Goal: Transaction & Acquisition: Purchase product/service

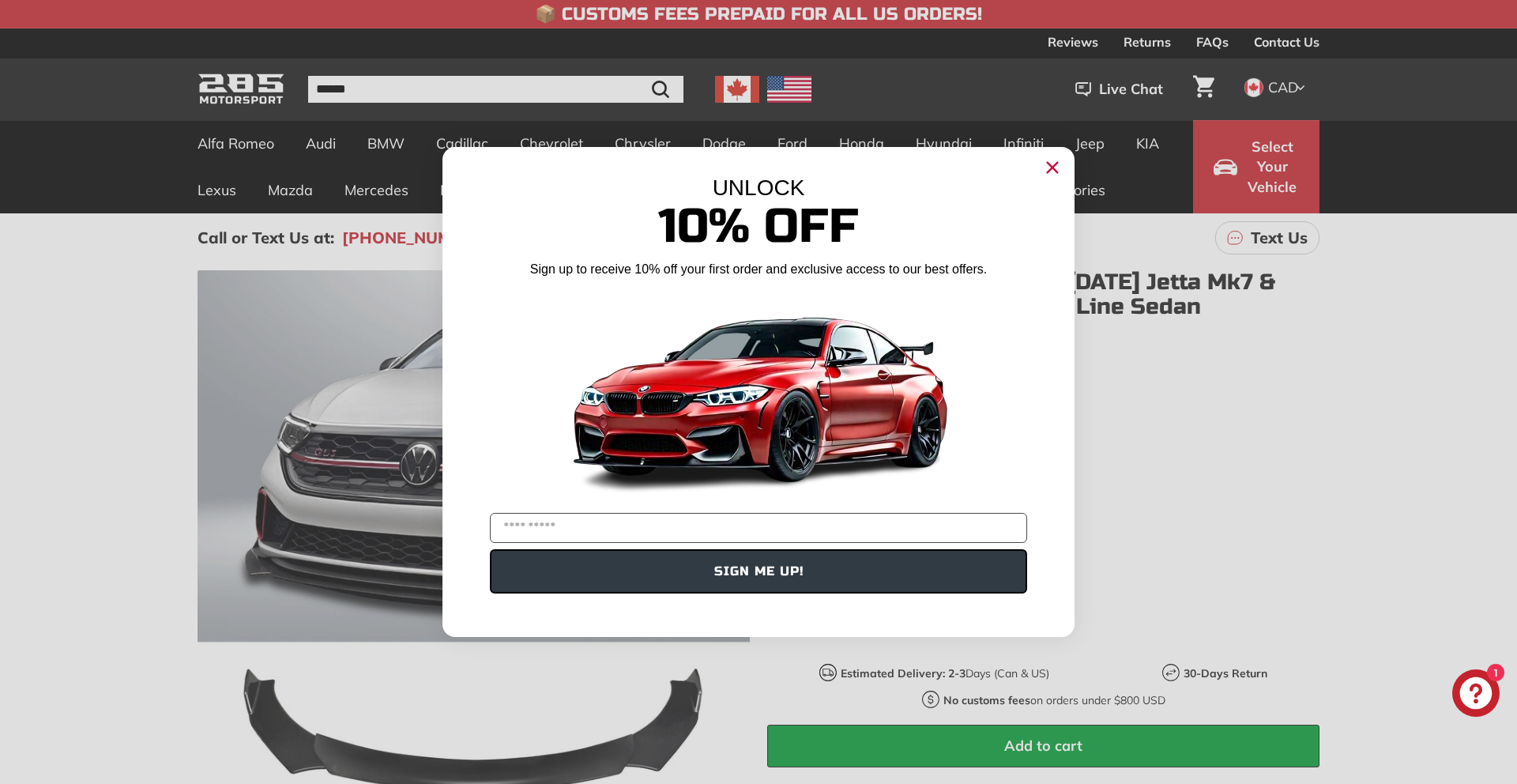
click at [1051, 174] on circle "Close dialog" at bounding box center [1051, 167] width 24 height 24
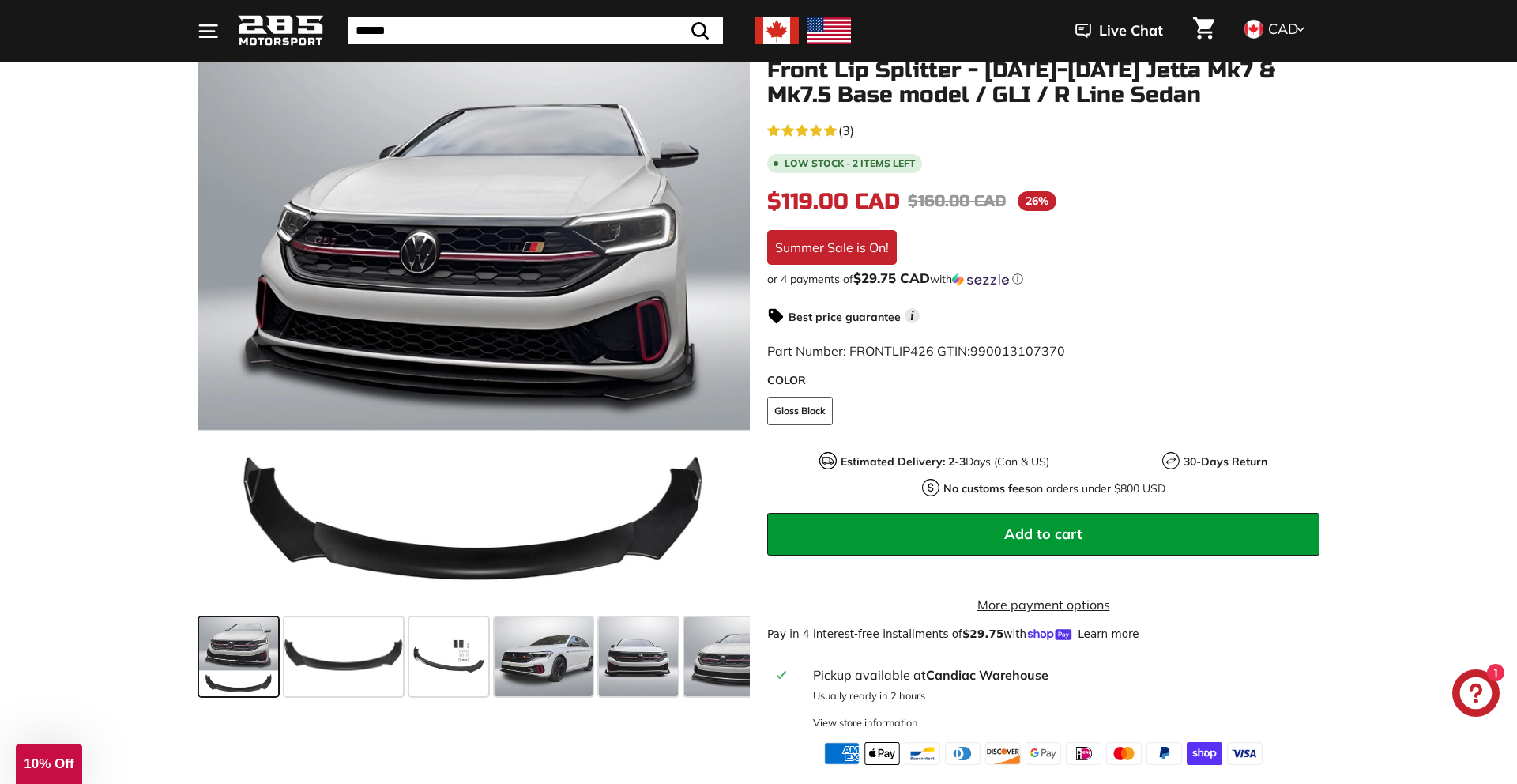
scroll to position [208, 0]
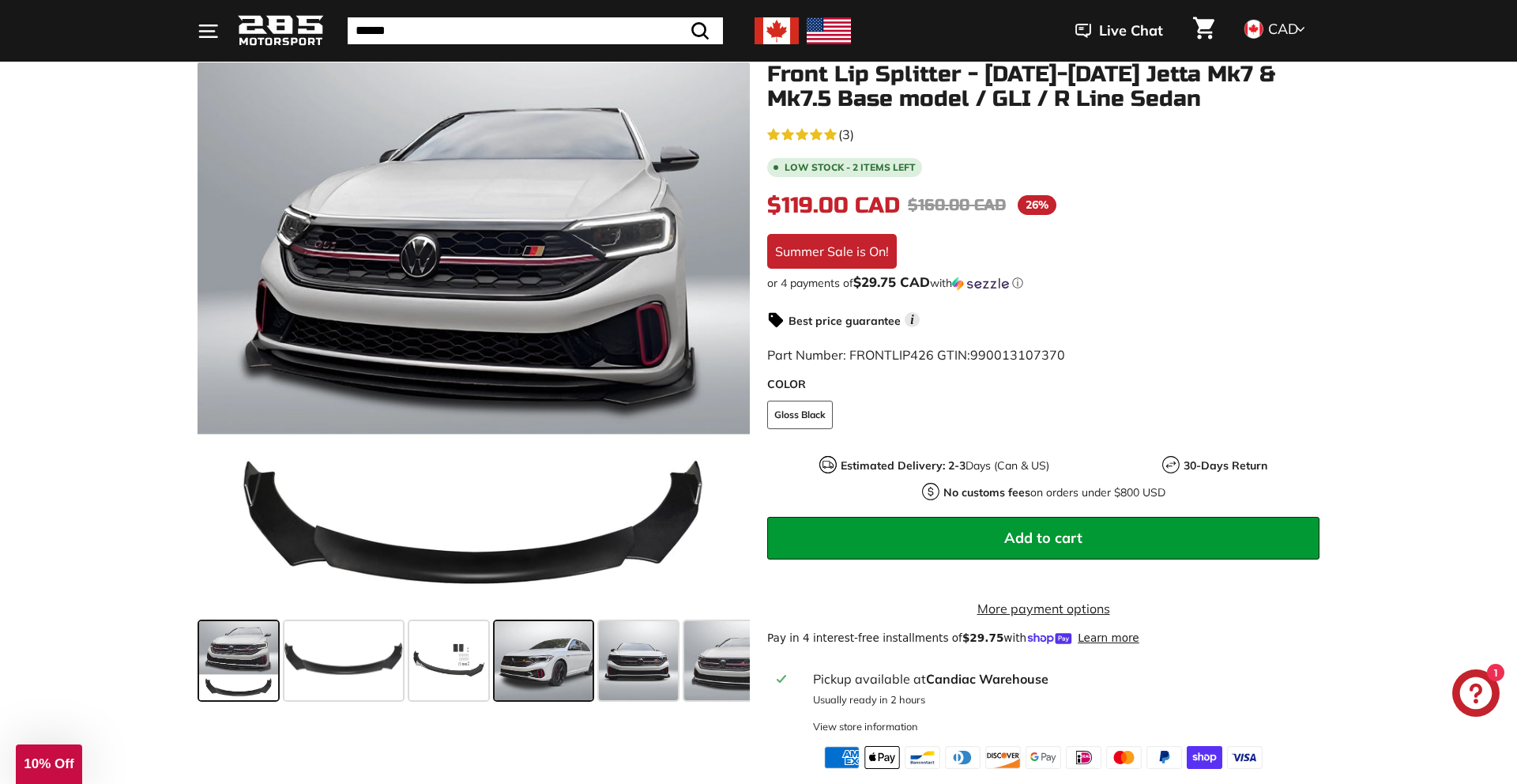
click at [553, 678] on span at bounding box center [543, 660] width 98 height 79
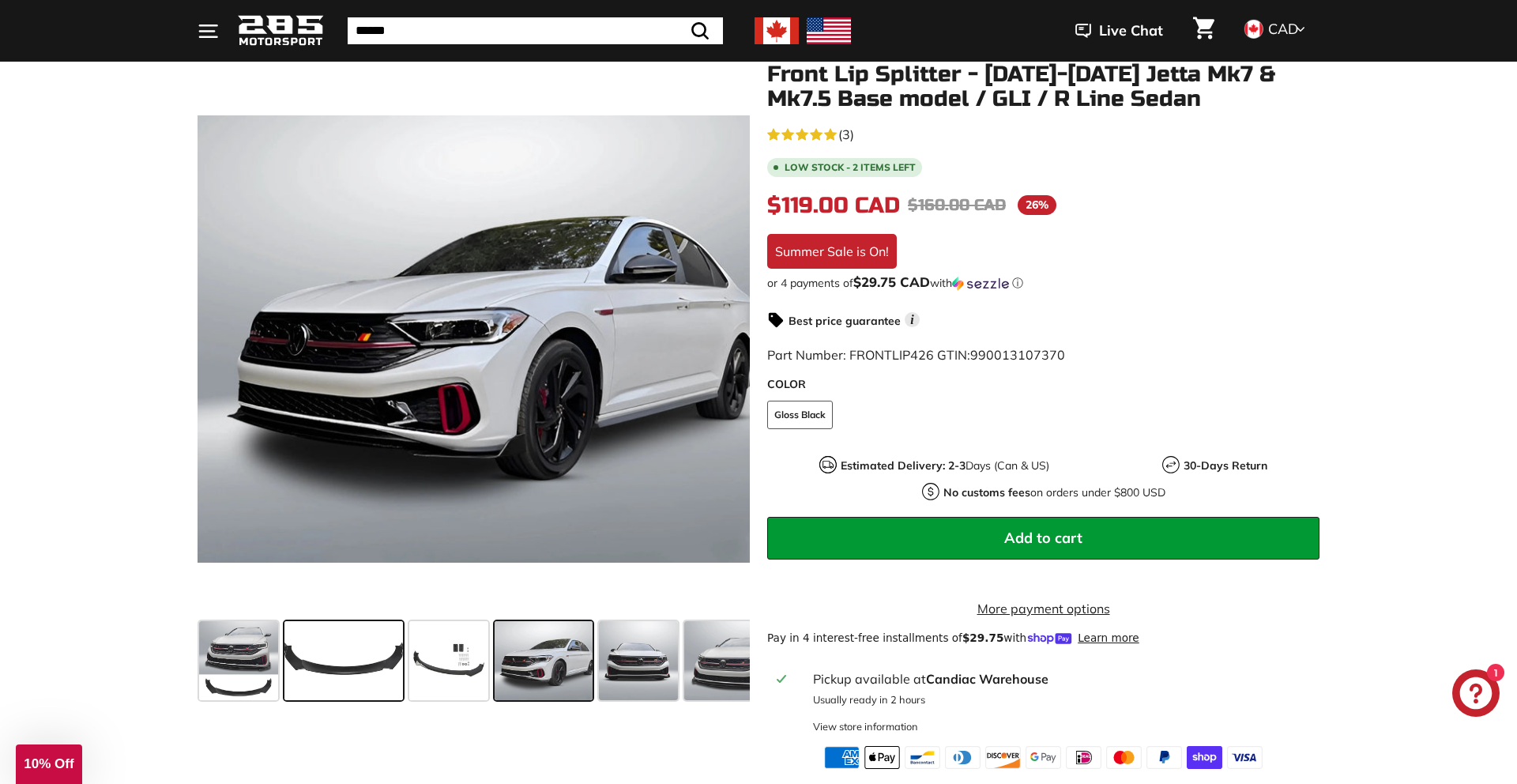
click at [347, 672] on span at bounding box center [343, 660] width 119 height 79
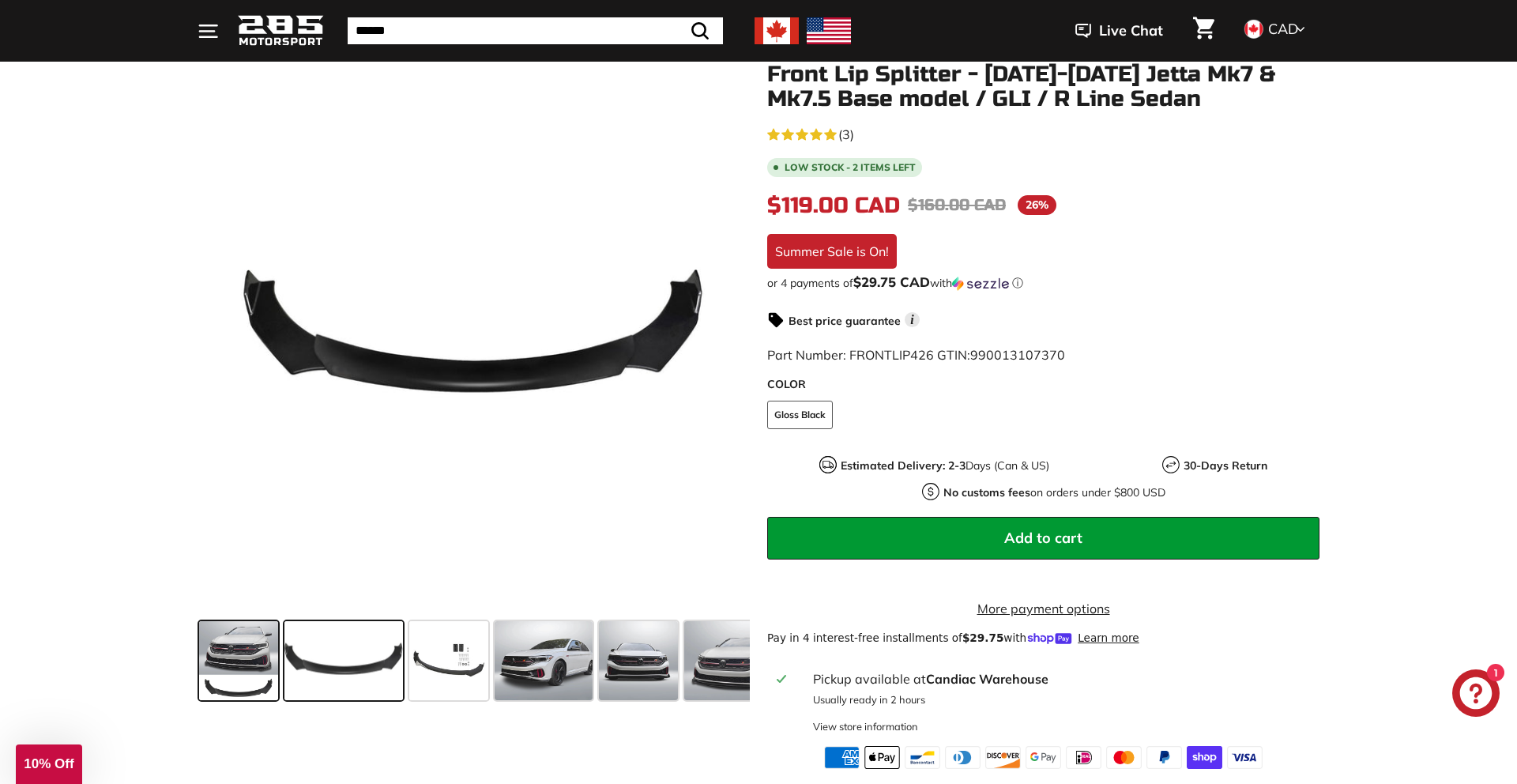
click at [260, 673] on span at bounding box center [238, 660] width 79 height 79
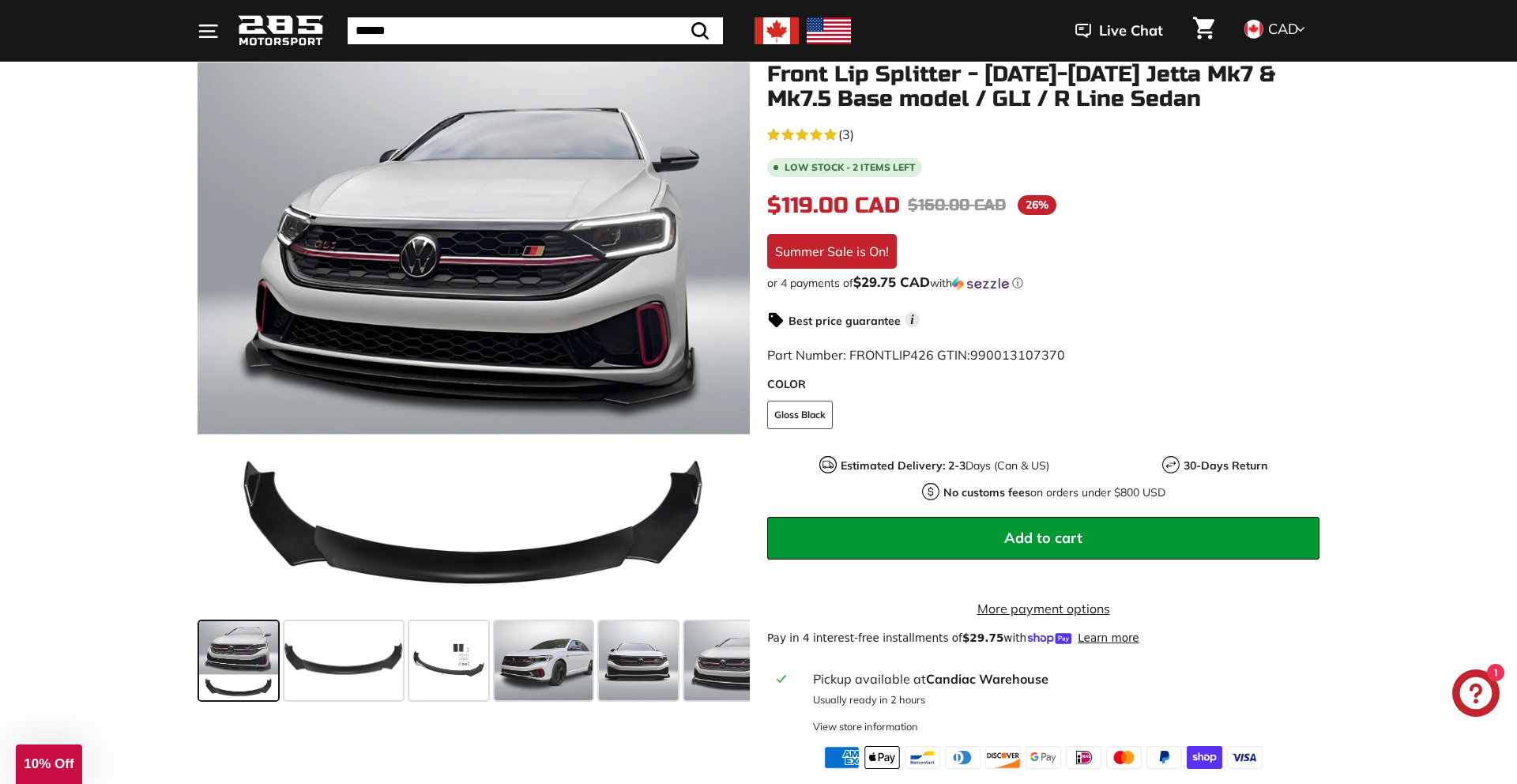
click at [889, 542] on button "Add to cart" at bounding box center [1043, 538] width 552 height 43
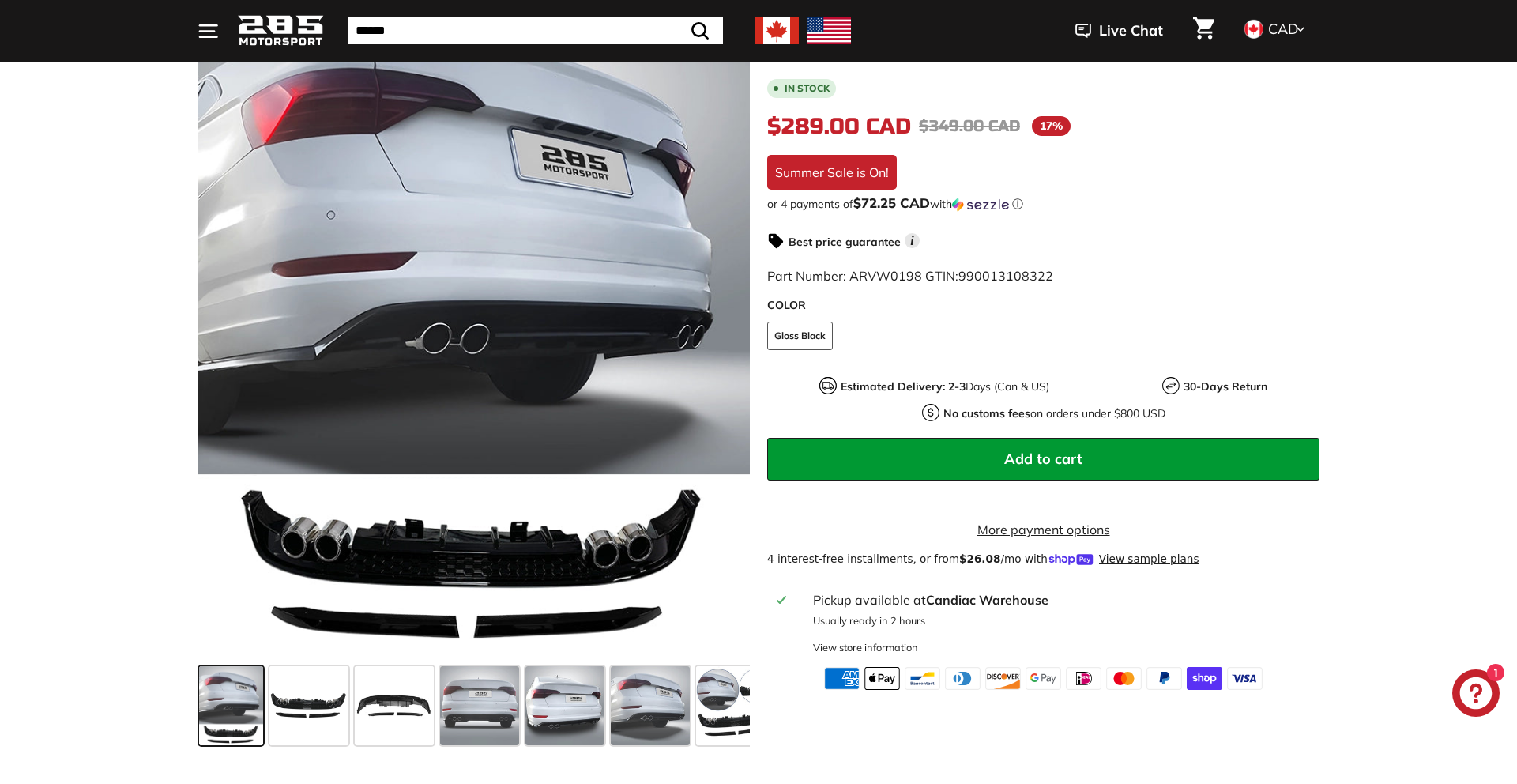
scroll to position [291, 0]
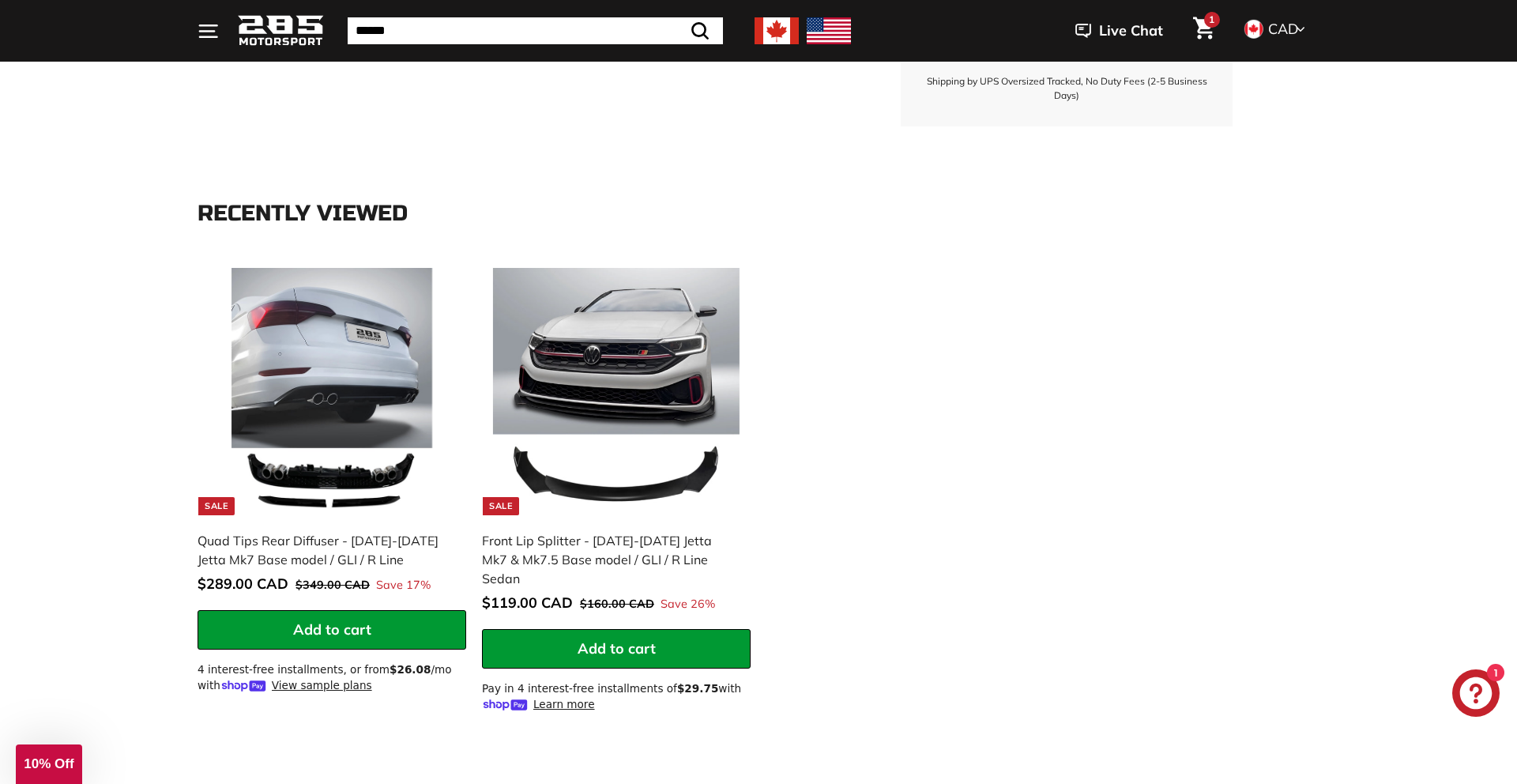
scroll to position [496, 0]
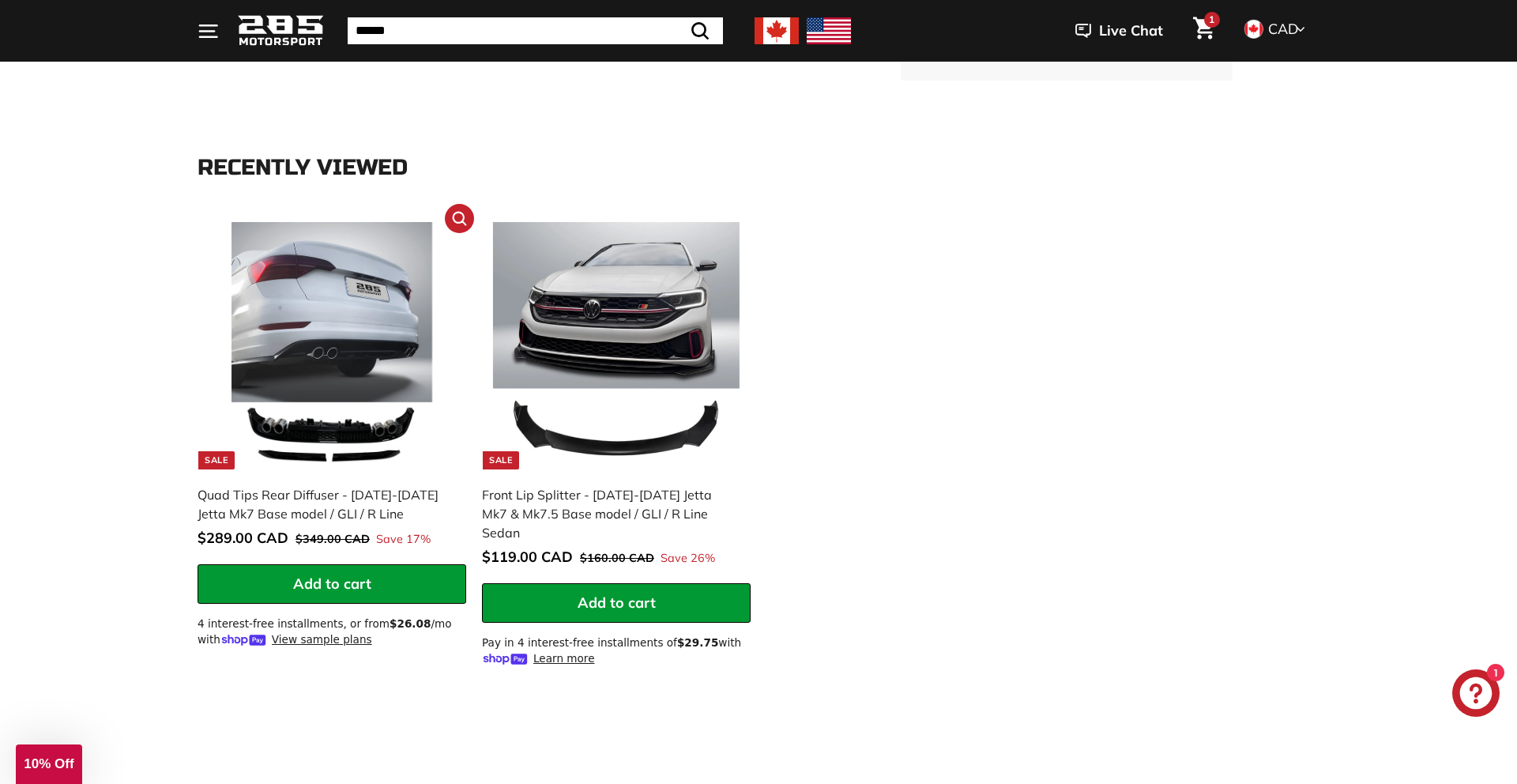
click at [367, 373] on img at bounding box center [332, 345] width 247 height 247
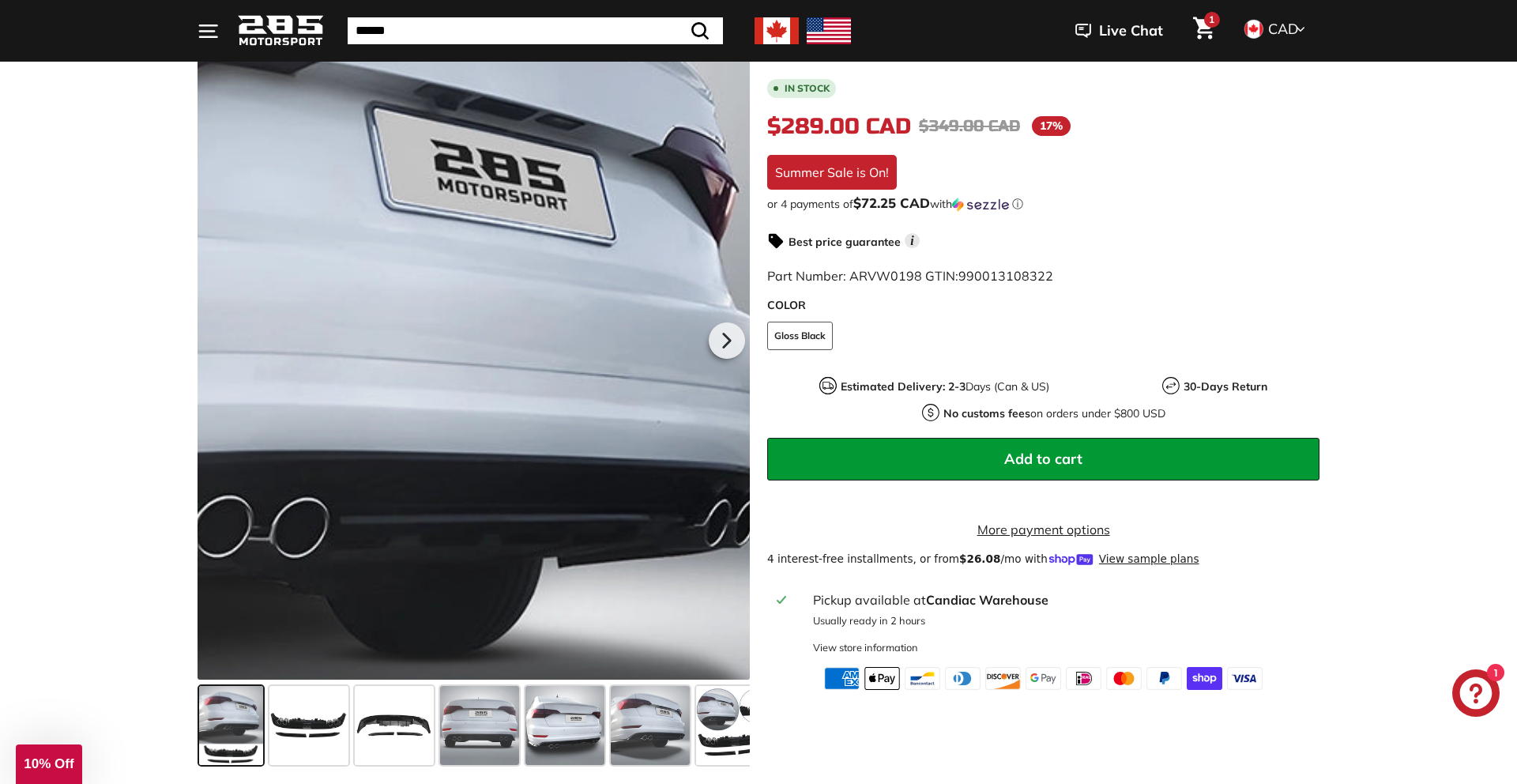
scroll to position [282, 0]
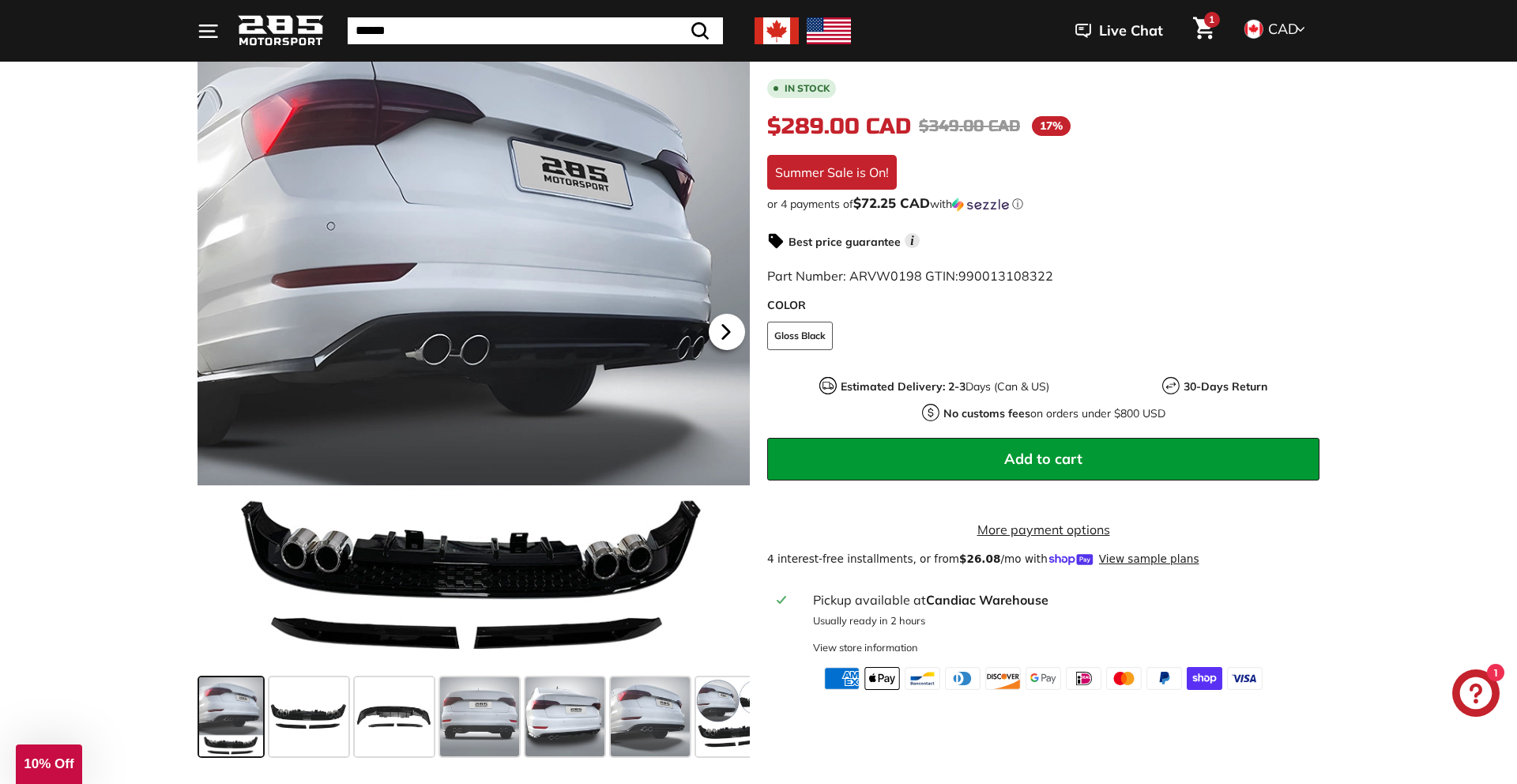
click at [724, 329] on icon at bounding box center [725, 332] width 7 height 13
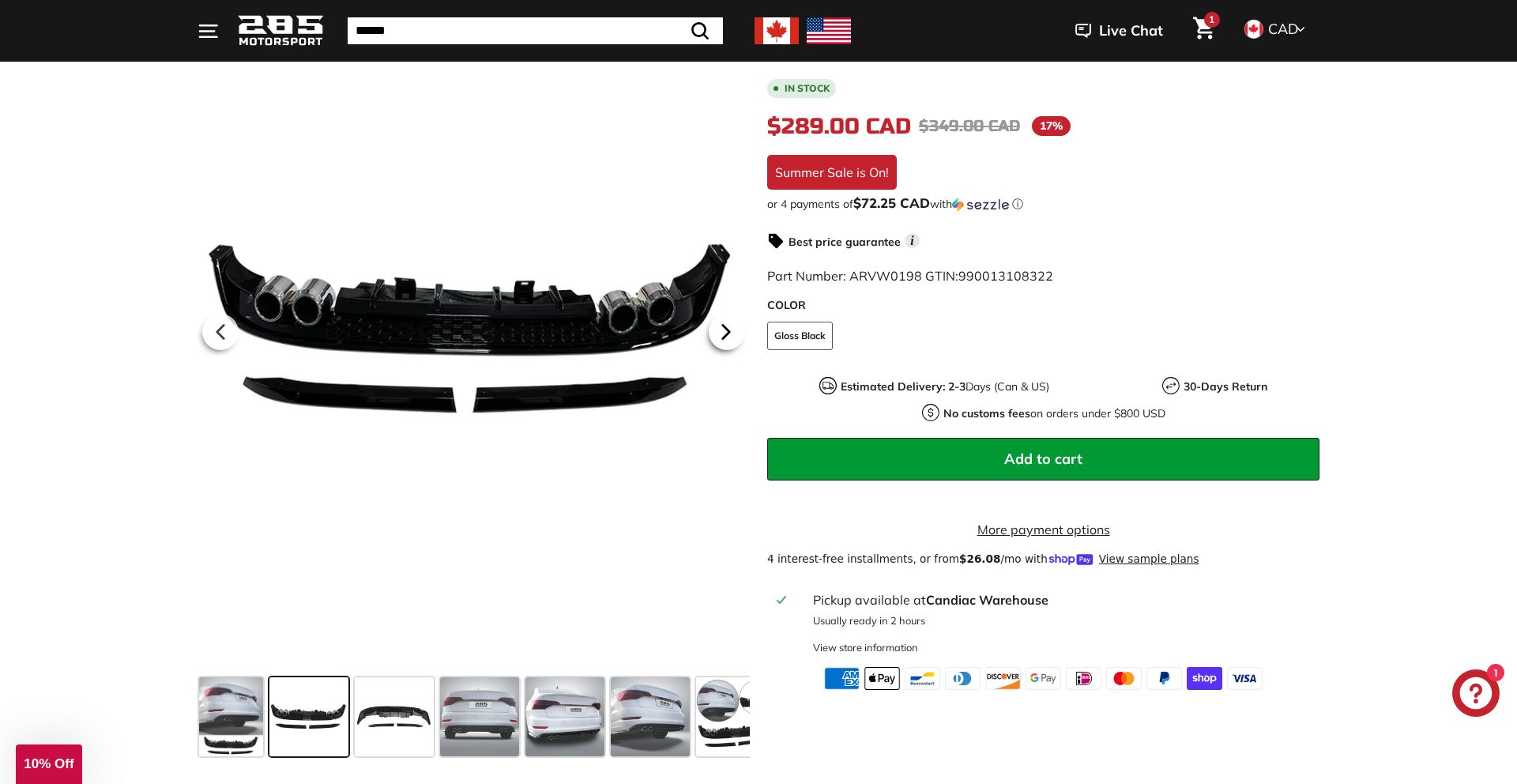
click at [724, 329] on icon at bounding box center [725, 332] width 7 height 13
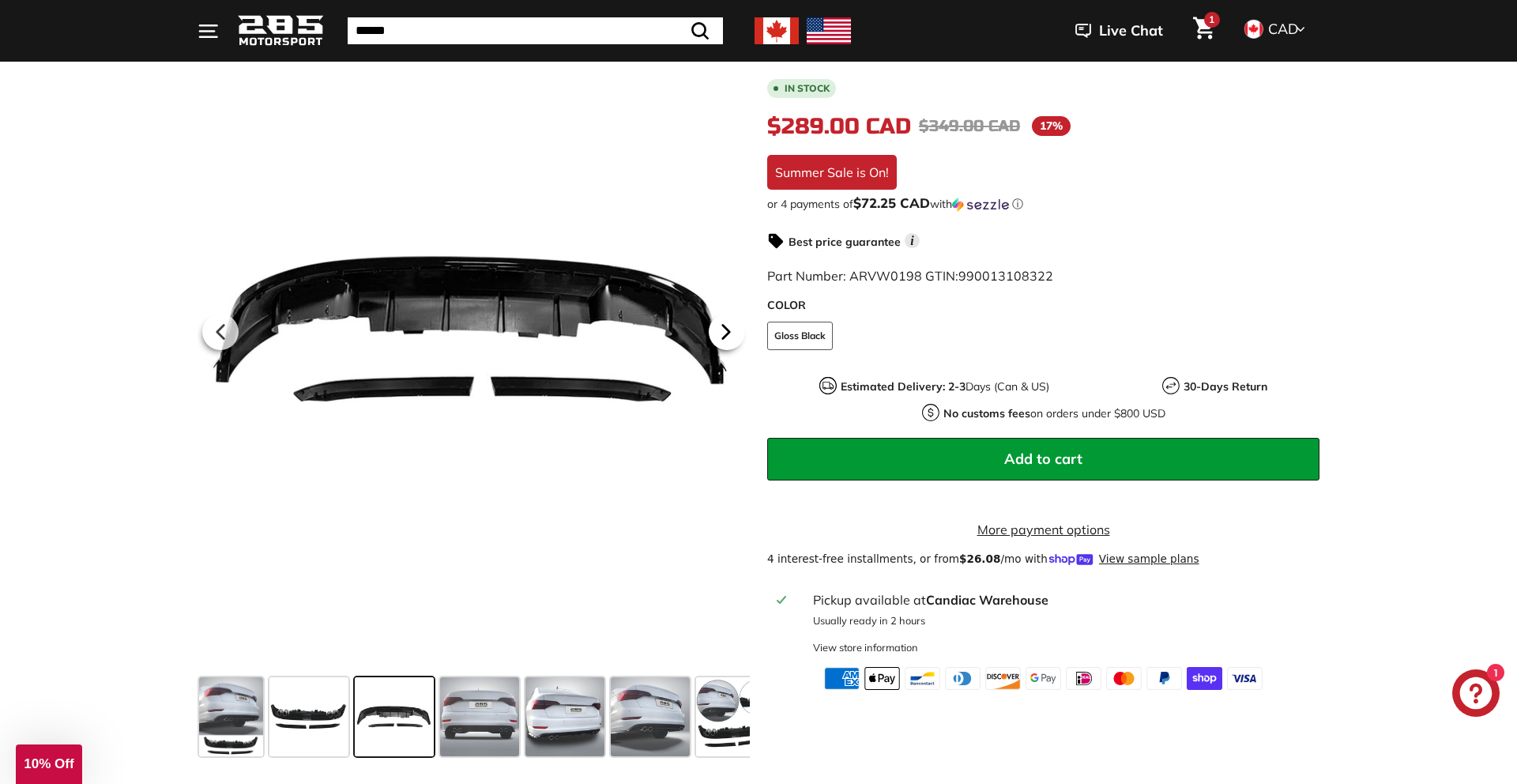
click at [724, 329] on icon at bounding box center [725, 332] width 7 height 13
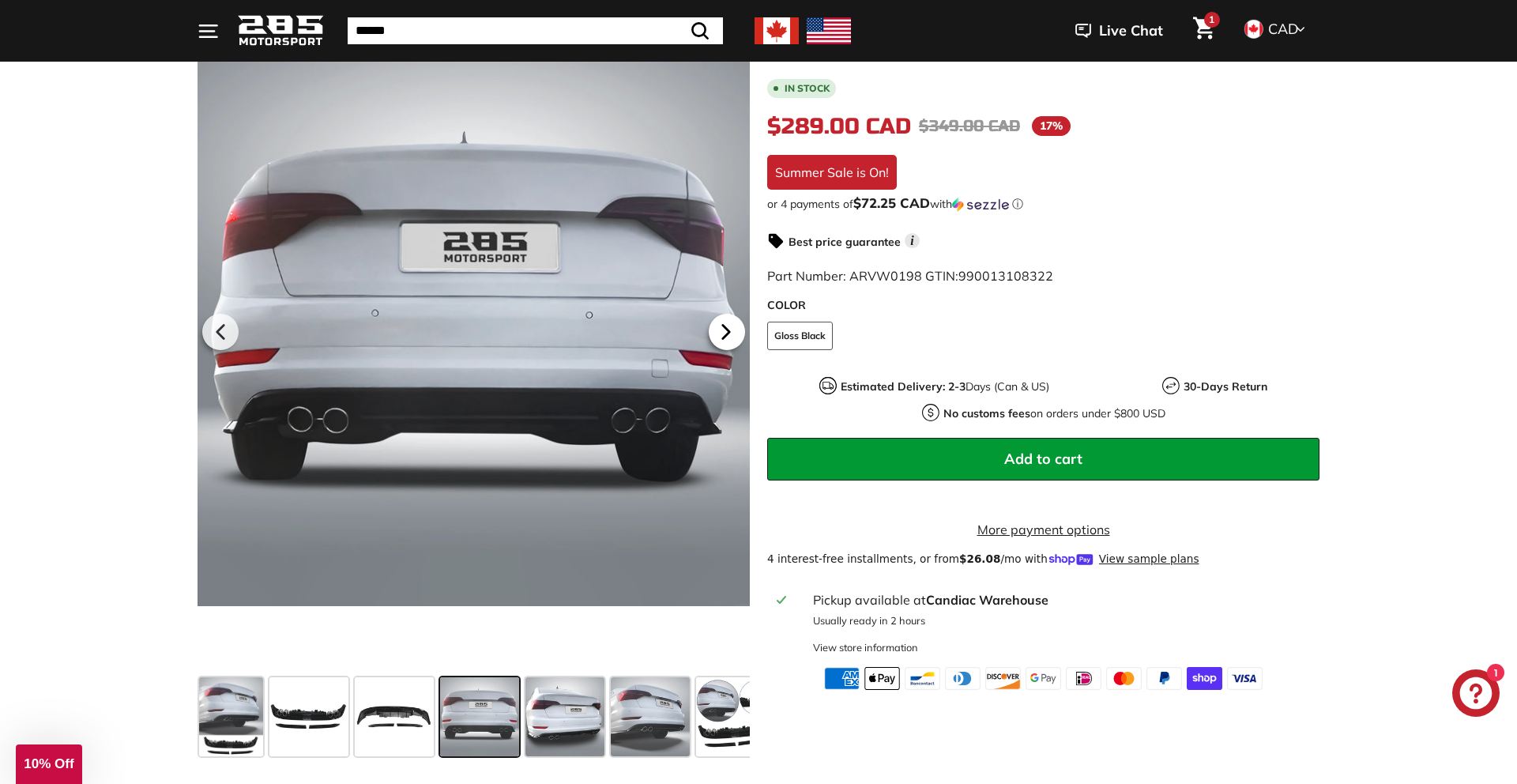
click at [725, 329] on icon at bounding box center [725, 332] width 7 height 13
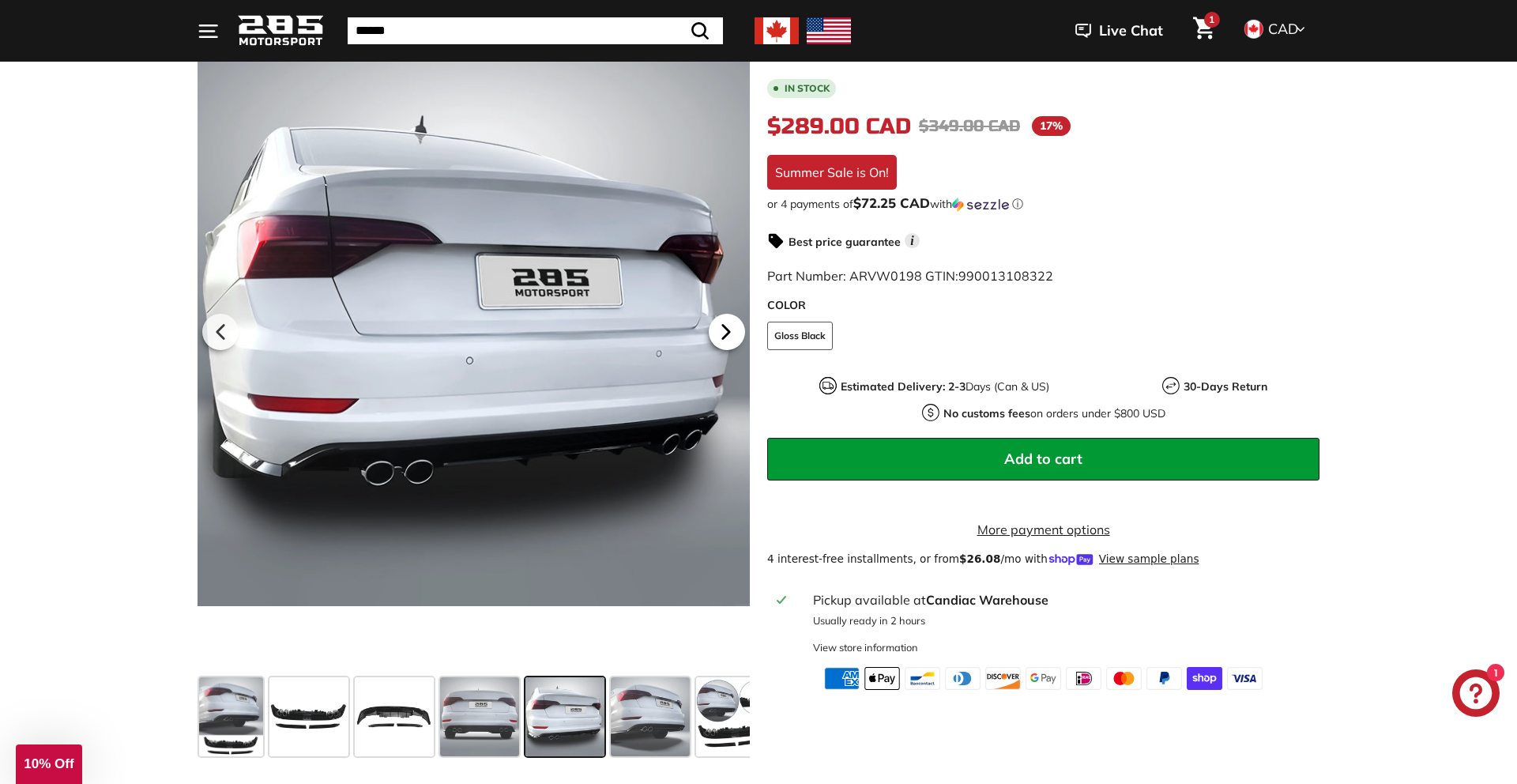
click at [725, 329] on icon at bounding box center [725, 332] width 7 height 13
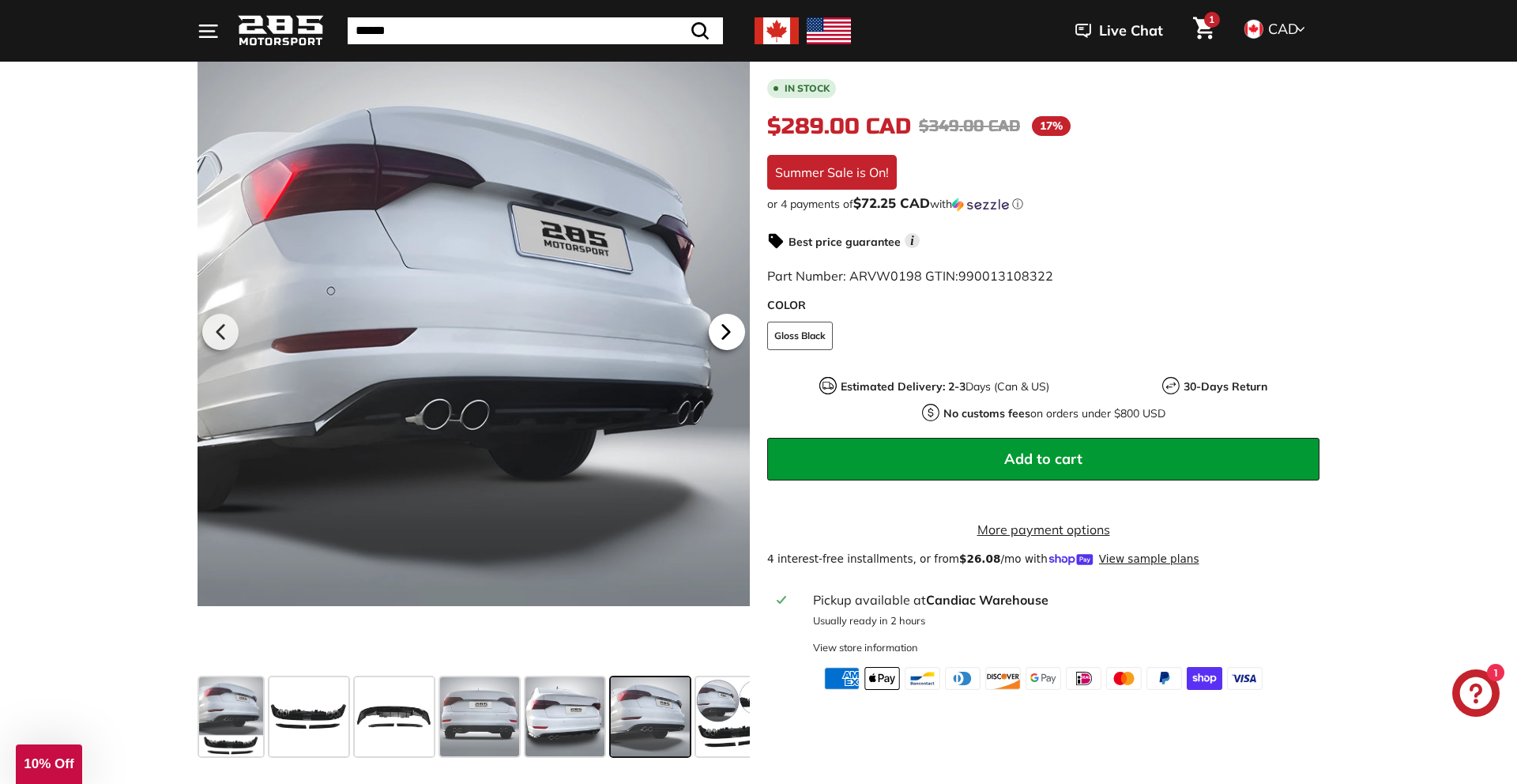
click at [733, 344] on icon at bounding box center [726, 332] width 36 height 36
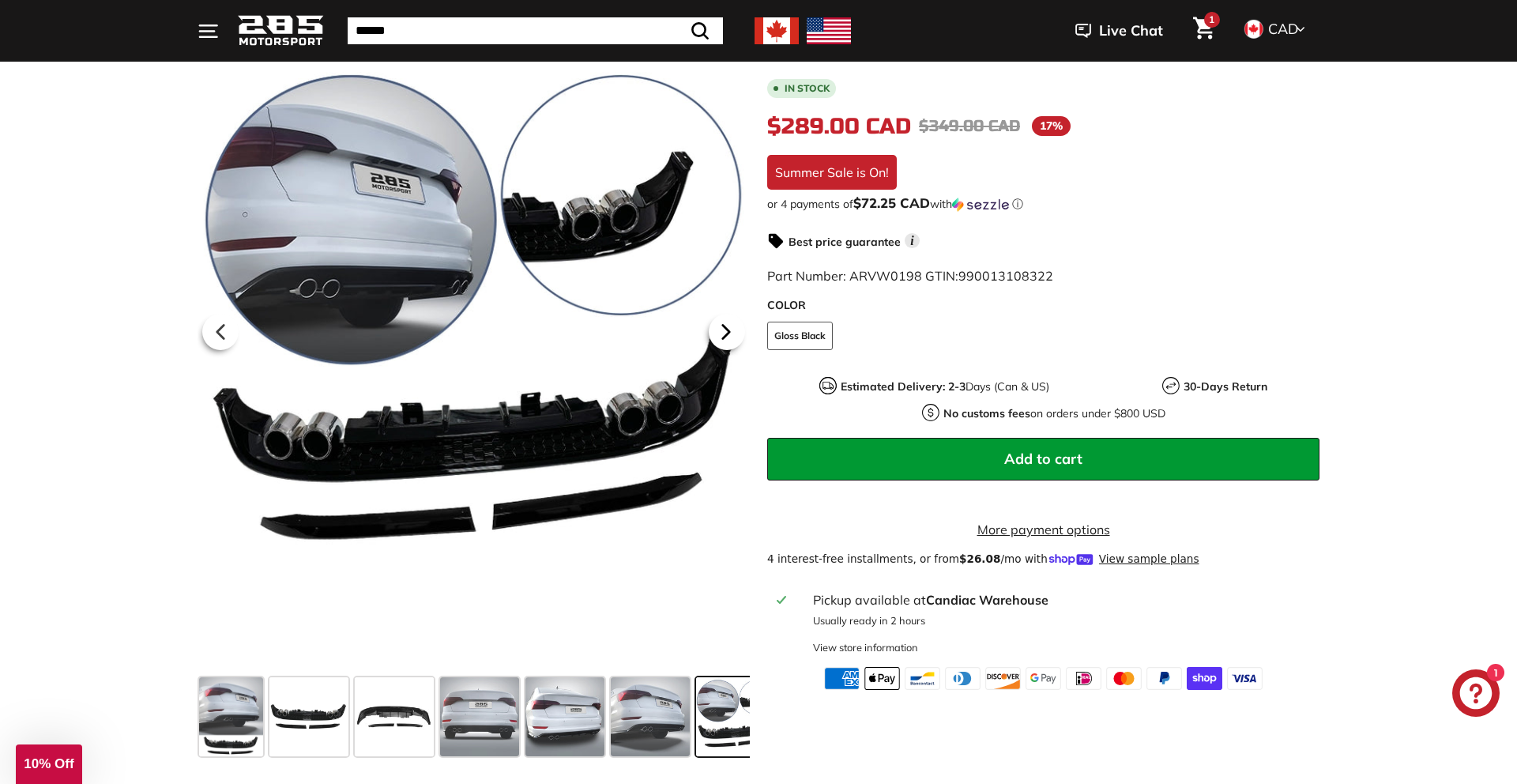
scroll to position [0, 114]
